Goal: Contribute content

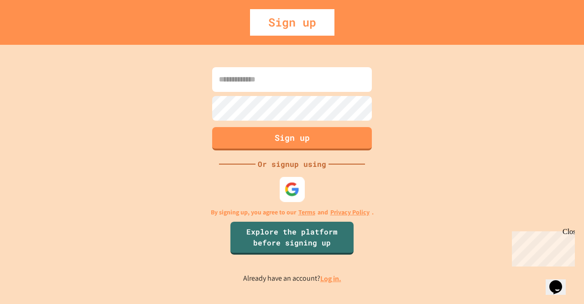
click at [295, 189] on img at bounding box center [292, 188] width 15 height 15
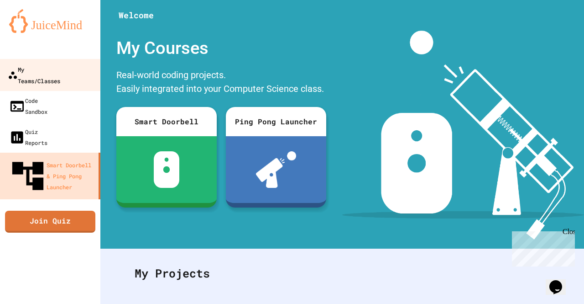
click at [55, 70] on div "My Teams/Classes" at bounding box center [34, 74] width 52 height 22
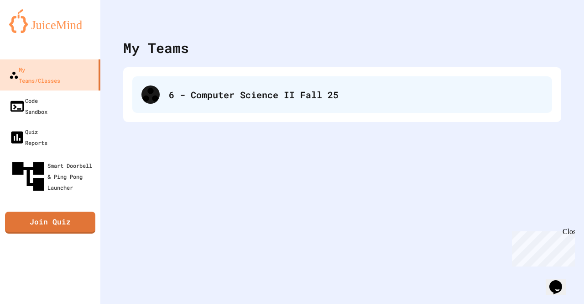
click at [194, 95] on div "6 - Computer Science II Fall 25" at bounding box center [356, 95] width 374 height 14
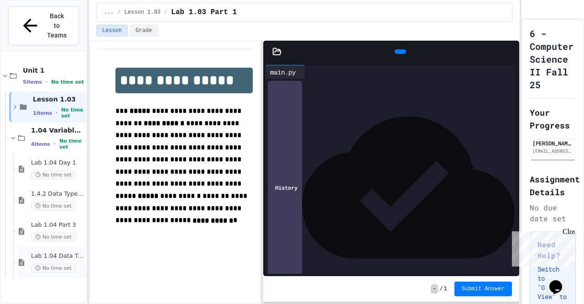
click at [49, 246] on div "Lab 1.04 Data Types Part 4 No time set" at bounding box center [51, 261] width 69 height 31
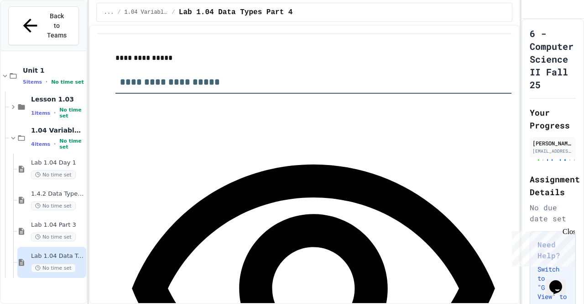
type input "*****"
type input "****"
type input "*******"
type input "****"
type input "******"
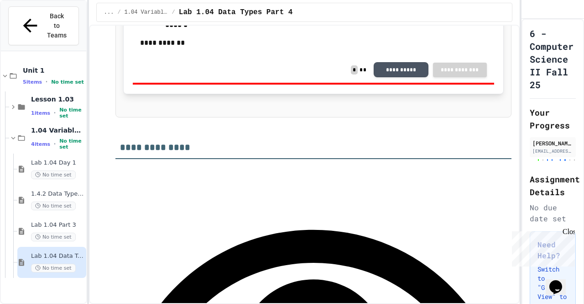
scroll to position [1423, 0]
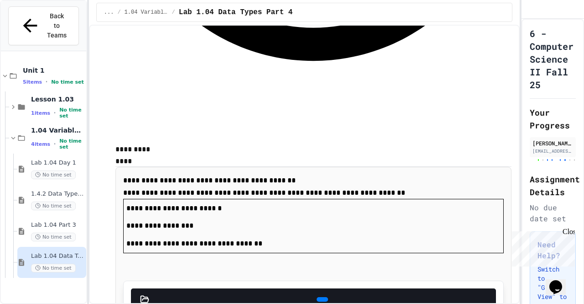
scroll to position [2641, 0]
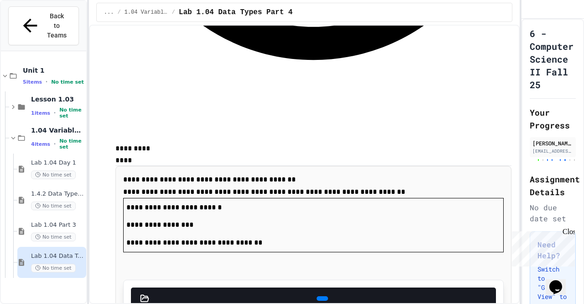
drag, startPoint x: 154, startPoint y: 167, endPoint x: 136, endPoint y: 169, distance: 18.5
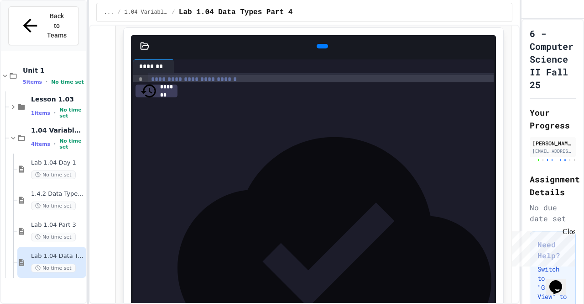
scroll to position [2900, 0]
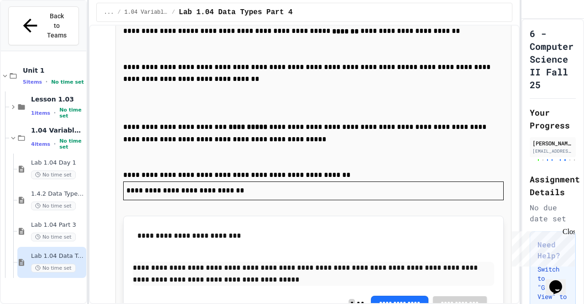
scroll to position [3426, 0]
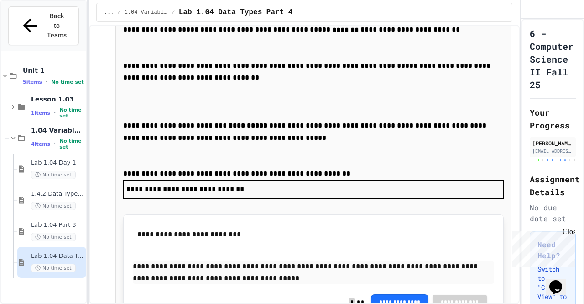
drag, startPoint x: 349, startPoint y: 225, endPoint x: 274, endPoint y: 204, distance: 77.9
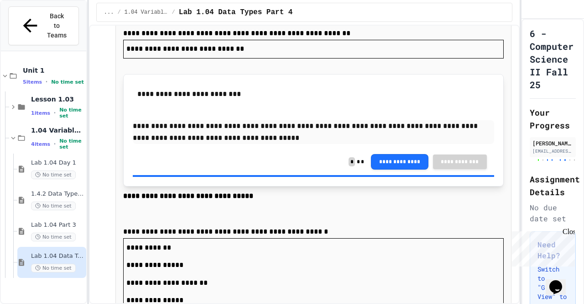
scroll to position [3569, 0]
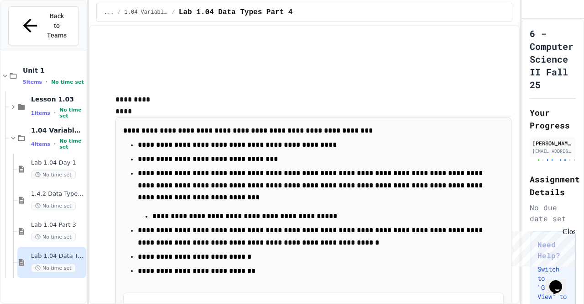
scroll to position [1863, 0]
drag, startPoint x: 338, startPoint y: 152, endPoint x: 312, endPoint y: 153, distance: 25.6
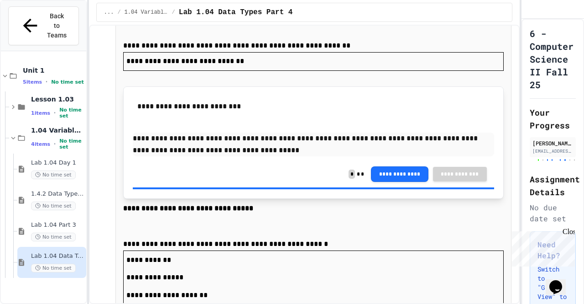
scroll to position [3569, 0]
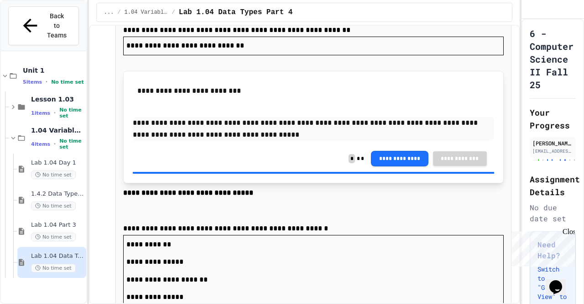
drag, startPoint x: 287, startPoint y: 172, endPoint x: 119, endPoint y: 174, distance: 168.0
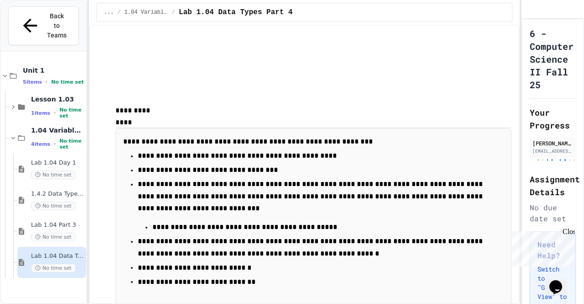
scroll to position [1851, 0]
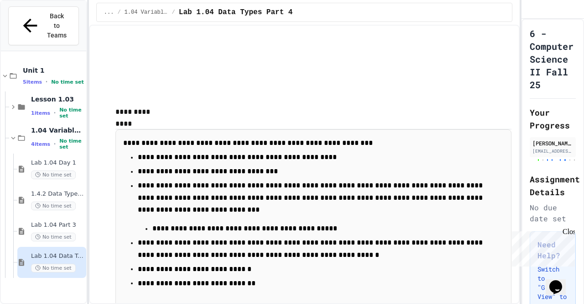
drag, startPoint x: 180, startPoint y: 164, endPoint x: 303, endPoint y: 165, distance: 123.2
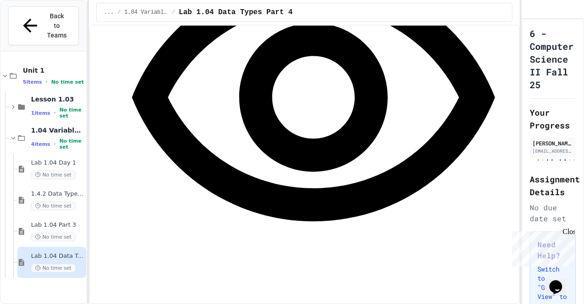
scroll to position [1652, 0]
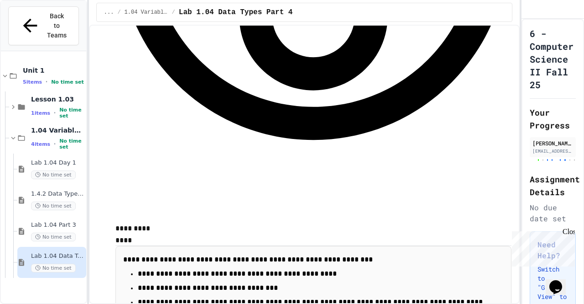
scroll to position [136, 0]
drag, startPoint x: 254, startPoint y: 143, endPoint x: 240, endPoint y: 146, distance: 14.3
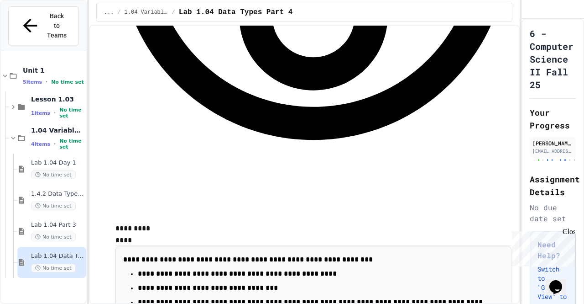
drag, startPoint x: 309, startPoint y: 144, endPoint x: 243, endPoint y: 145, distance: 65.7
drag, startPoint x: 321, startPoint y: 144, endPoint x: 413, endPoint y: 146, distance: 91.3
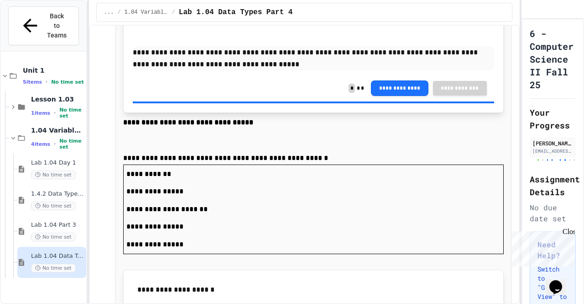
scroll to position [3640, 0]
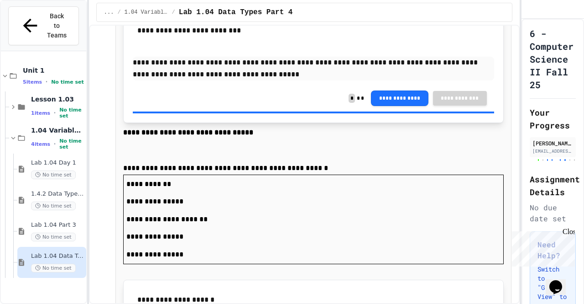
scroll to position [3624, 0]
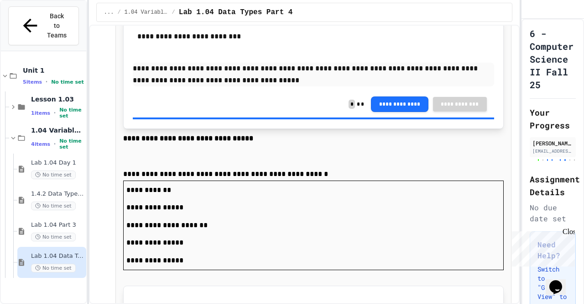
drag, startPoint x: 128, startPoint y: 84, endPoint x: 319, endPoint y: 121, distance: 194.9
copy div "**********"
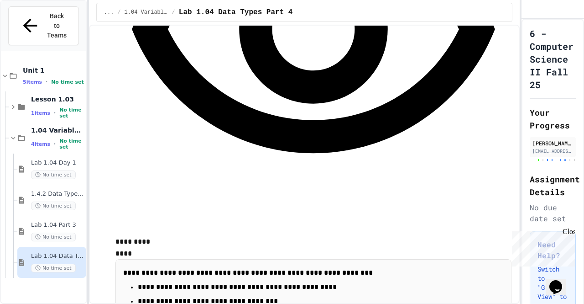
scroll to position [1718, 0]
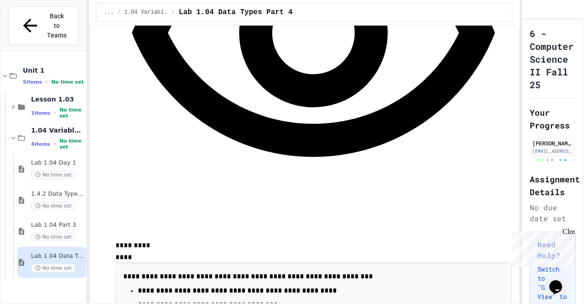
drag, startPoint x: 365, startPoint y: 160, endPoint x: 128, endPoint y: 159, distance: 237.4
drag, startPoint x: 173, startPoint y: 163, endPoint x: 268, endPoint y: 175, distance: 96.1
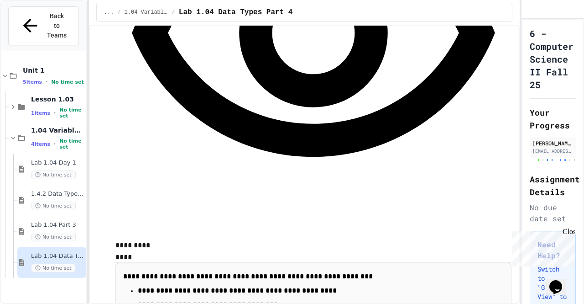
drag, startPoint x: 278, startPoint y: 161, endPoint x: 286, endPoint y: 162, distance: 7.8
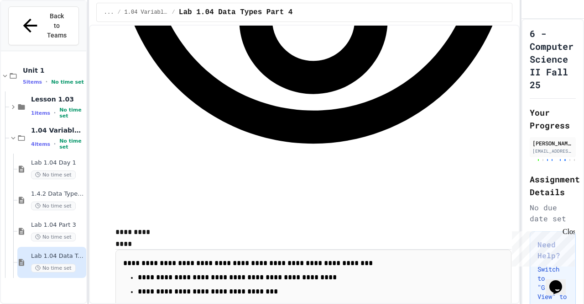
scroll to position [1730, 0]
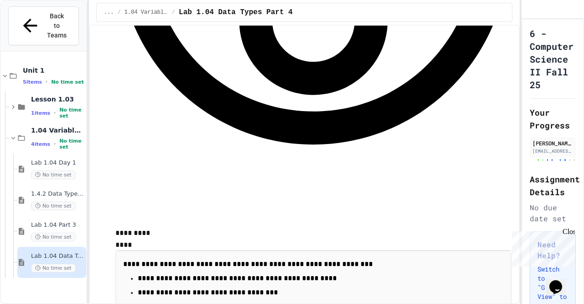
drag, startPoint x: 236, startPoint y: 149, endPoint x: 304, endPoint y: 148, distance: 67.6
drag, startPoint x: 304, startPoint y: 148, endPoint x: 236, endPoint y: 149, distance: 68.0
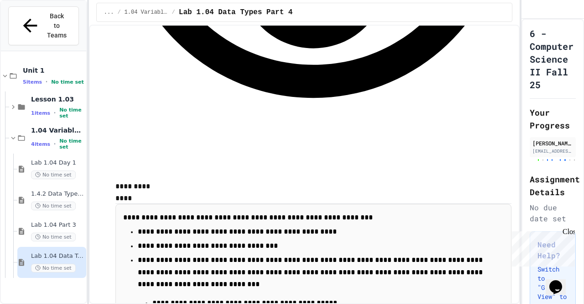
scroll to position [1774, 0]
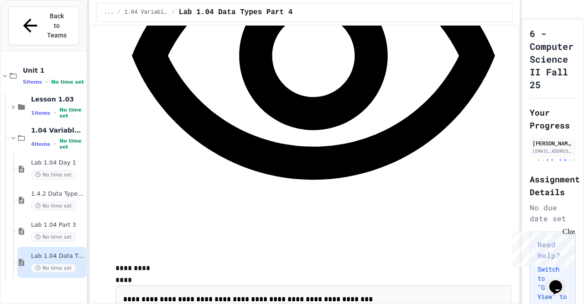
scroll to position [1689, 0]
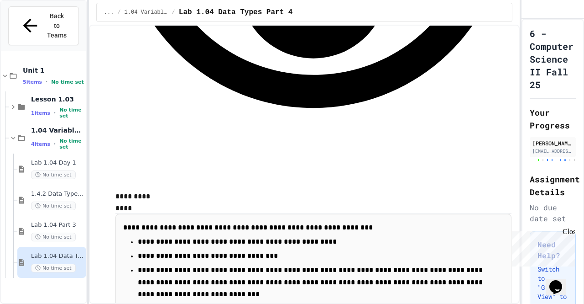
scroll to position [1777, 0]
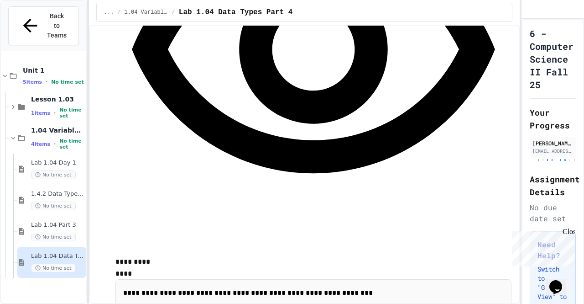
scroll to position [1693, 0]
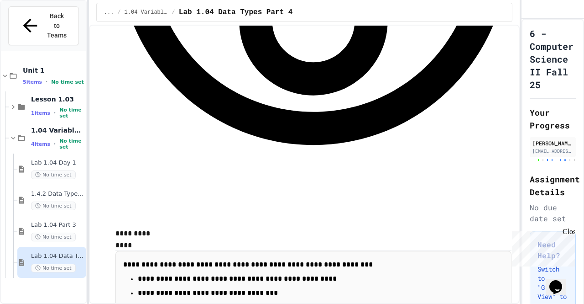
scroll to position [1728, 0]
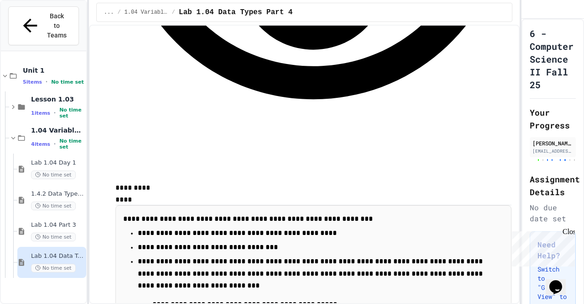
scroll to position [1776, 0]
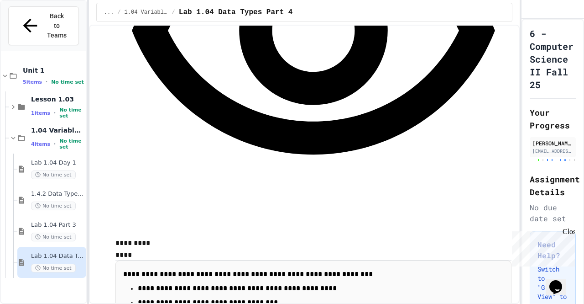
scroll to position [1713, 0]
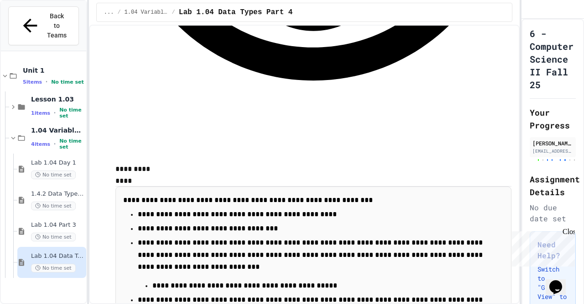
scroll to position [1794, 0]
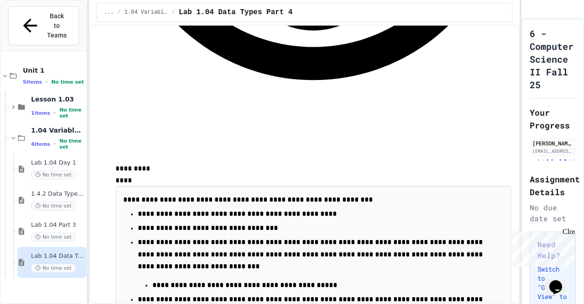
drag, startPoint x: 313, startPoint y: 85, endPoint x: 158, endPoint y: 81, distance: 155.2
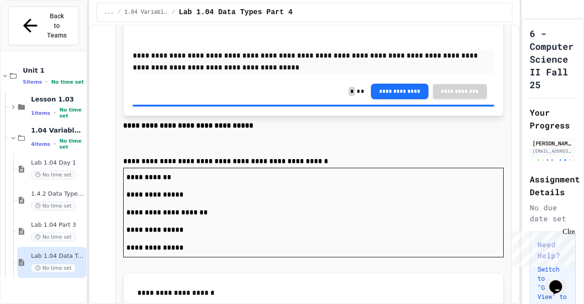
scroll to position [3638, 0]
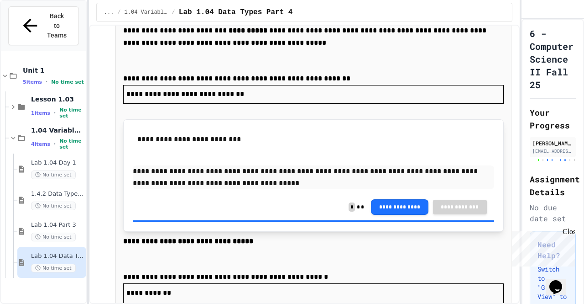
scroll to position [3522, 0]
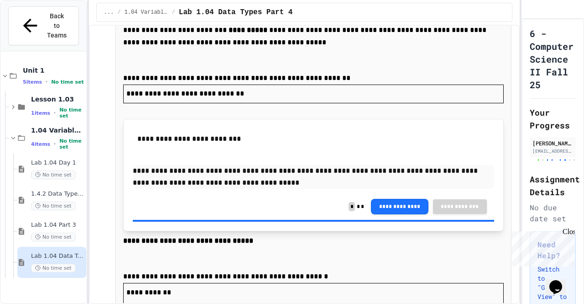
drag, startPoint x: 301, startPoint y: 225, endPoint x: 136, endPoint y: 198, distance: 167.5
drag, startPoint x: 132, startPoint y: 183, endPoint x: 415, endPoint y: 180, distance: 283.5
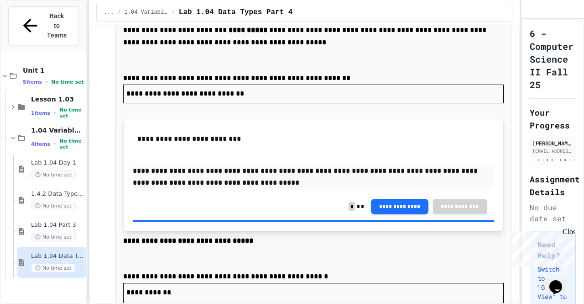
drag, startPoint x: 287, startPoint y: 222, endPoint x: 129, endPoint y: 224, distance: 157.5
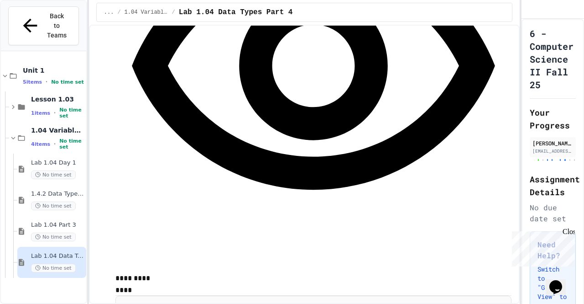
scroll to position [1684, 0]
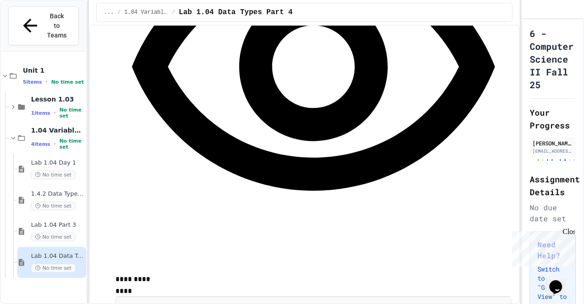
drag, startPoint x: 319, startPoint y: 194, endPoint x: 133, endPoint y: 195, distance: 185.3
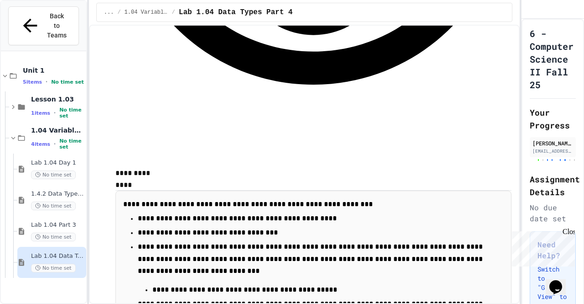
scroll to position [1789, 0]
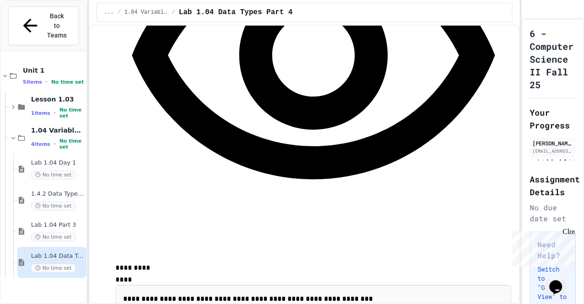
scroll to position [1694, 0]
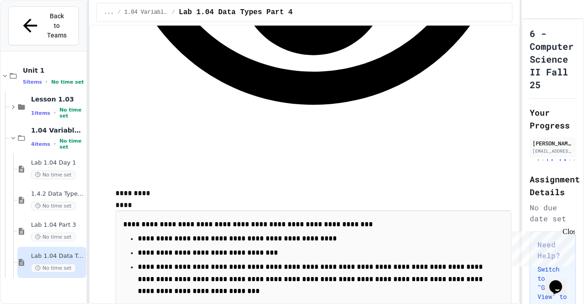
scroll to position [1769, 0]
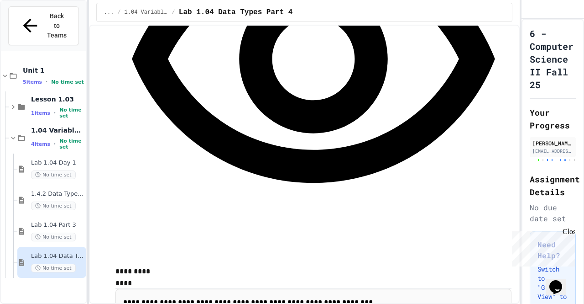
scroll to position [1687, 0]
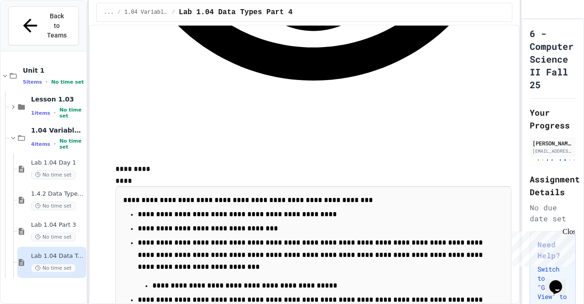
scroll to position [1790, 0]
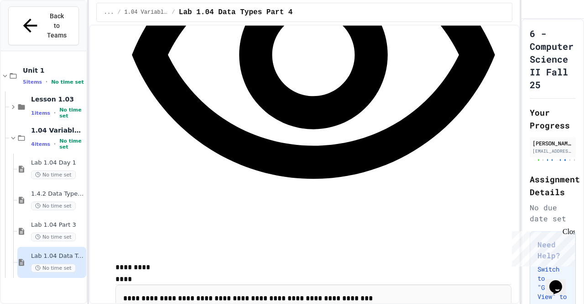
scroll to position [1695, 0]
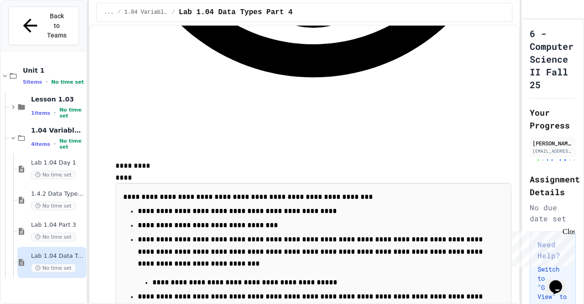
scroll to position [1798, 0]
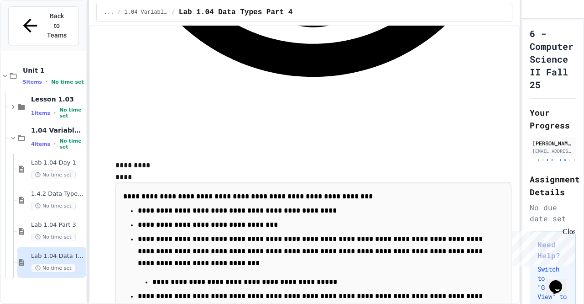
drag, startPoint x: 287, startPoint y: 79, endPoint x: 259, endPoint y: 78, distance: 27.9
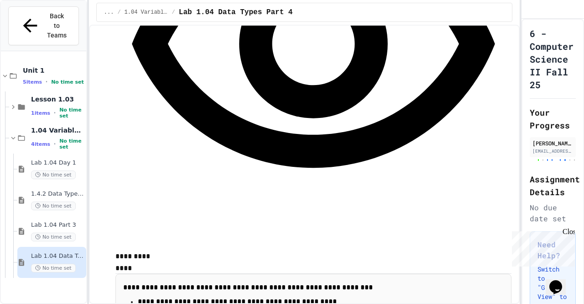
scroll to position [1702, 0]
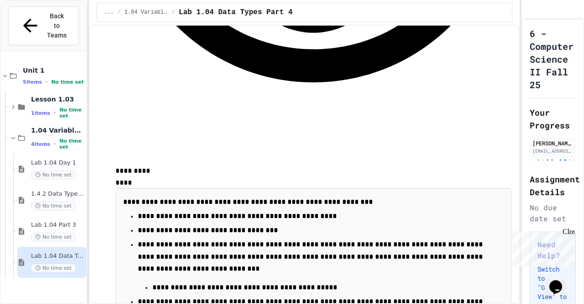
scroll to position [1789, 0]
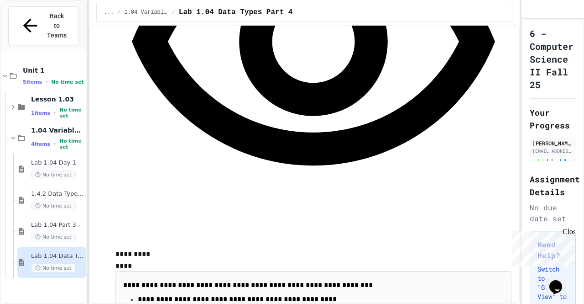
scroll to position [1708, 0]
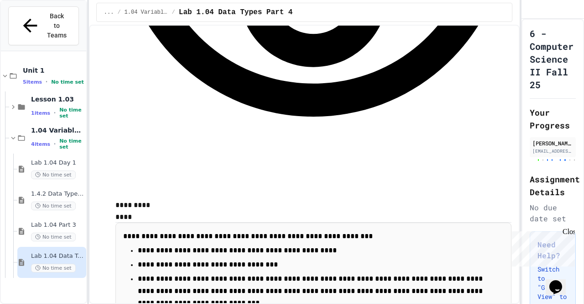
scroll to position [1758, 0]
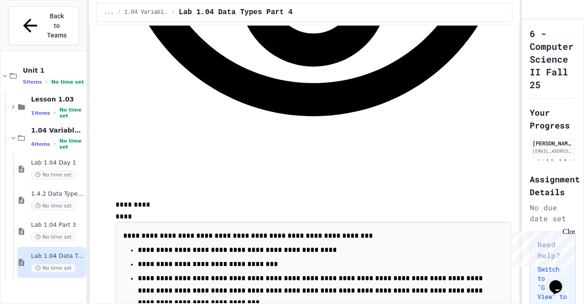
drag, startPoint x: 329, startPoint y: 119, endPoint x: 157, endPoint y: 101, distance: 172.5
drag, startPoint x: 252, startPoint y: 120, endPoint x: 268, endPoint y: 119, distance: 16.0
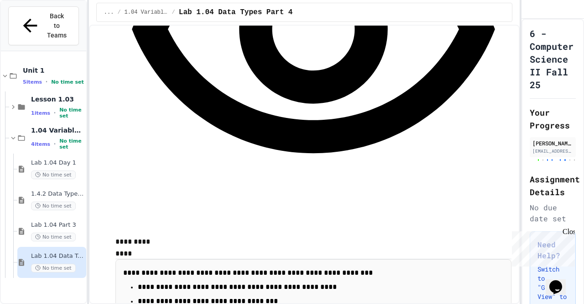
scroll to position [1721, 0]
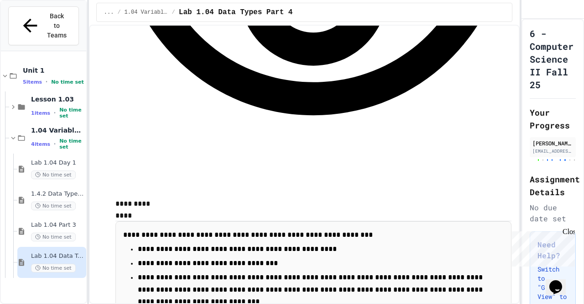
scroll to position [1760, 0]
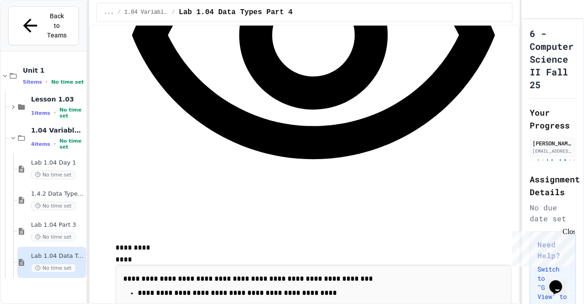
scroll to position [1713, 0]
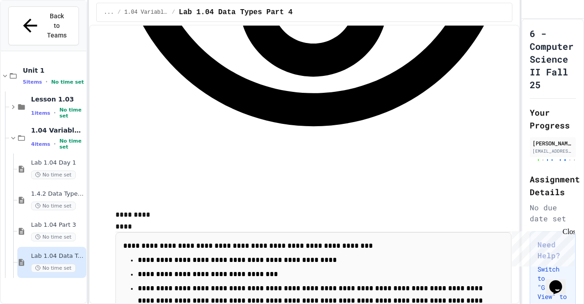
scroll to position [1749, 0]
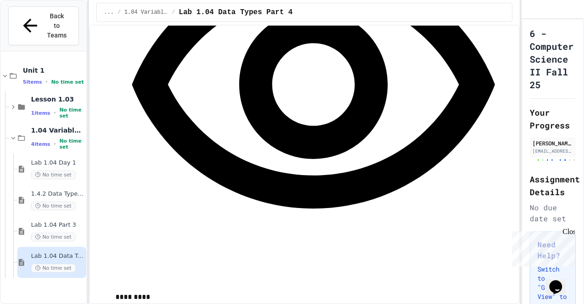
scroll to position [1666, 0]
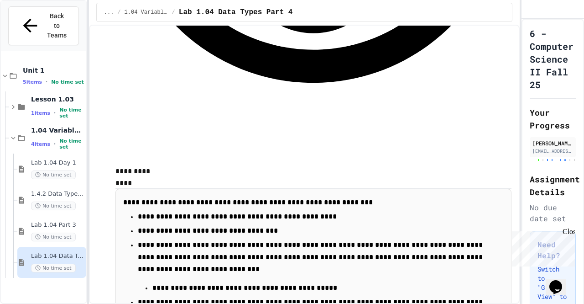
scroll to position [1793, 0]
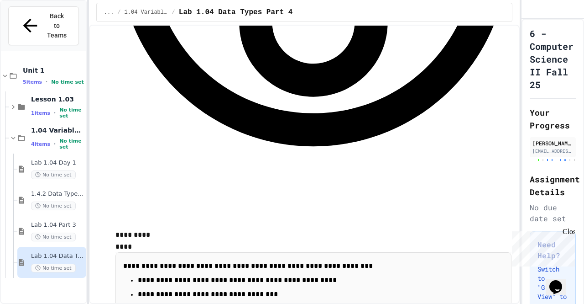
scroll to position [1729, 0]
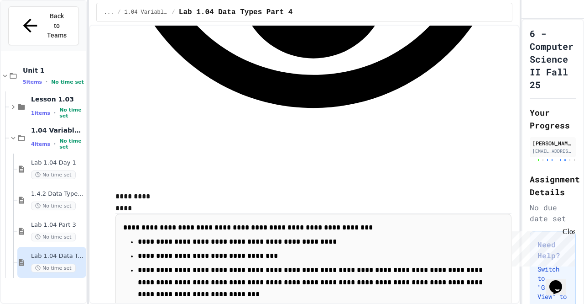
scroll to position [1767, 0]
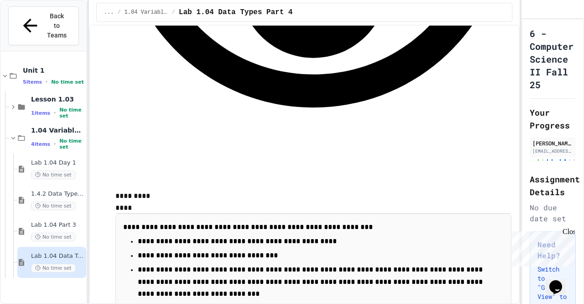
drag, startPoint x: 284, startPoint y: 111, endPoint x: 256, endPoint y: 111, distance: 27.8
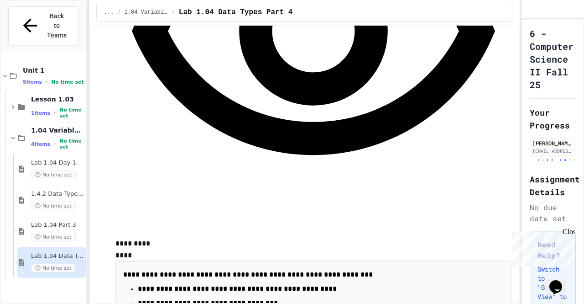
scroll to position [1704, 0]
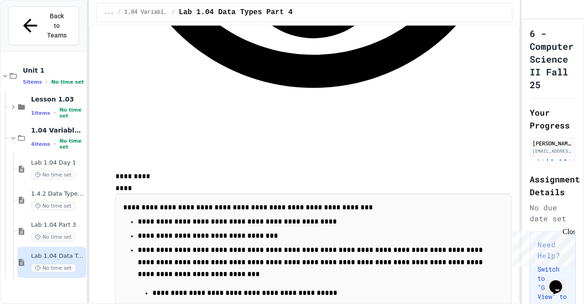
scroll to position [1787, 0]
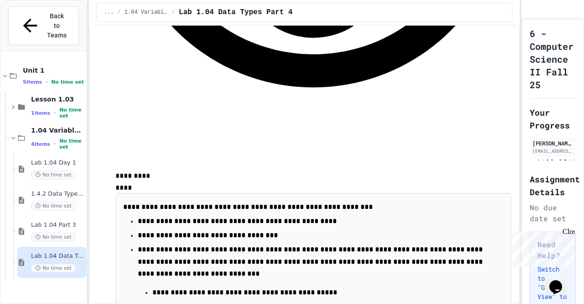
drag, startPoint x: 328, startPoint y: 91, endPoint x: 156, endPoint y: 72, distance: 172.7
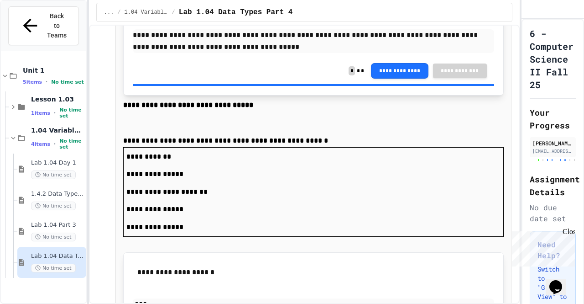
scroll to position [3661, 0]
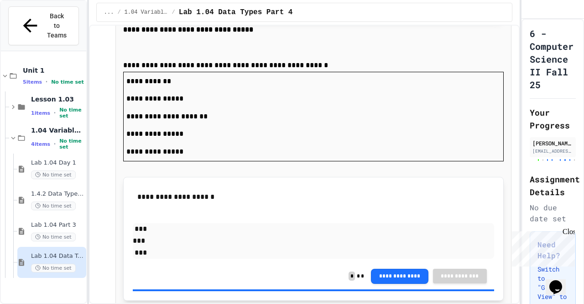
scroll to position [3734, 0]
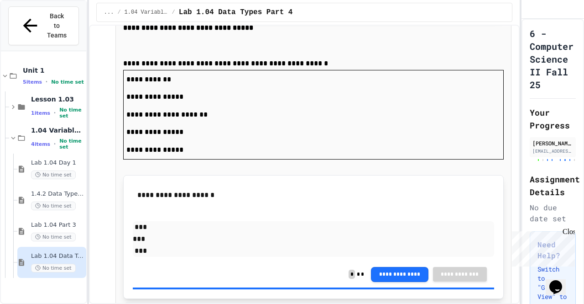
drag, startPoint x: 284, startPoint y: 230, endPoint x: 137, endPoint y: 212, distance: 148.1
copy td "**********"
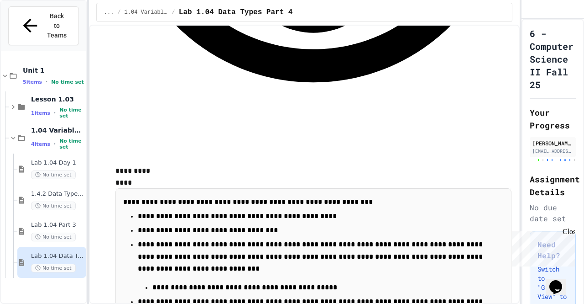
scroll to position [1788, 0]
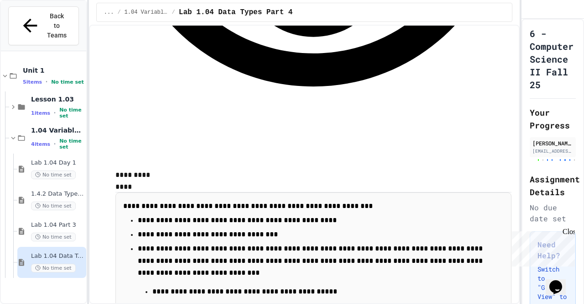
drag, startPoint x: 309, startPoint y: 107, endPoint x: 204, endPoint y: 115, distance: 104.8
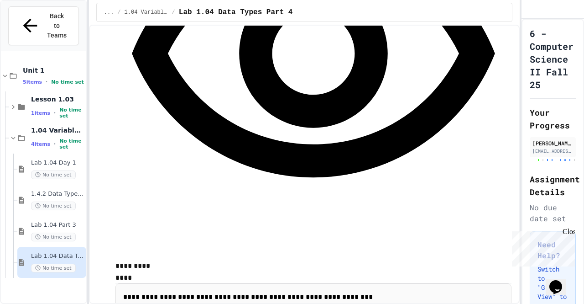
scroll to position [1687, 0]
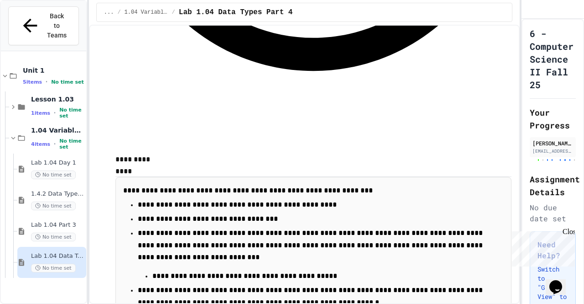
scroll to position [1799, 0]
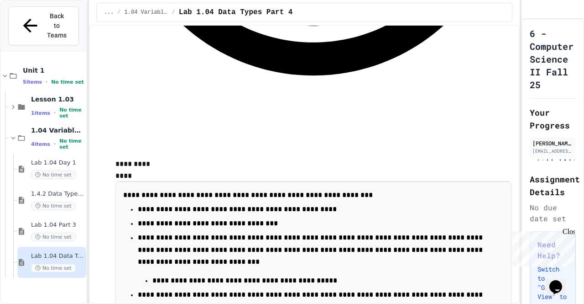
drag, startPoint x: 293, startPoint y: 88, endPoint x: 156, endPoint y: 81, distance: 137.6
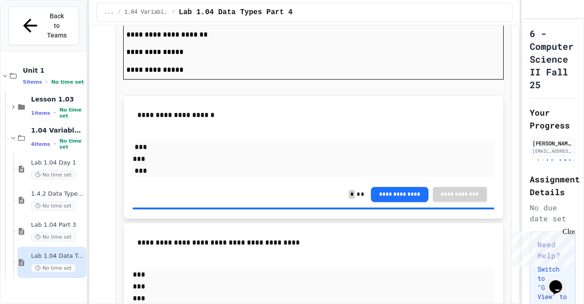
scroll to position [3898, 0]
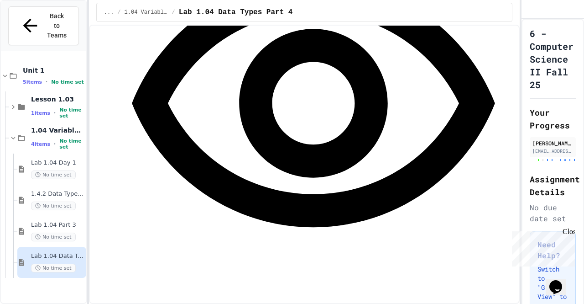
scroll to position [1647, 0]
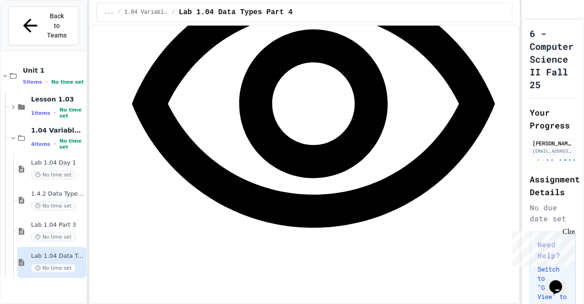
click at [265, 303] on div at bounding box center [292, 304] width 584 height 0
